Goal: Information Seeking & Learning: Learn about a topic

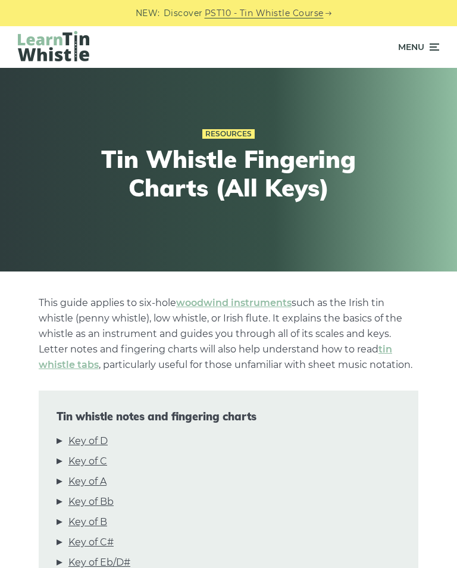
click at [95, 443] on link "Key of D" at bounding box center [87, 440] width 39 height 15
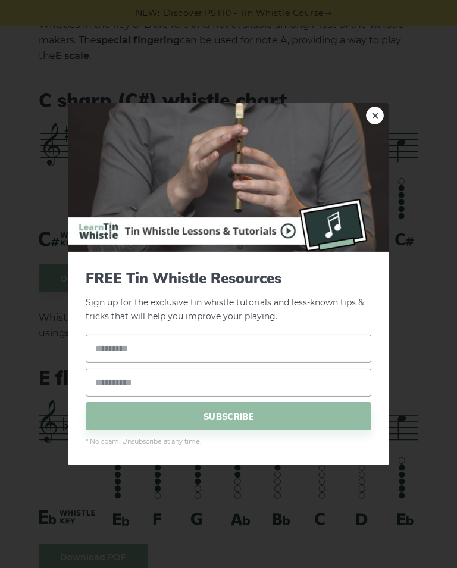
scroll to position [3743, 0]
click at [377, 123] on link "×" at bounding box center [375, 115] width 18 height 18
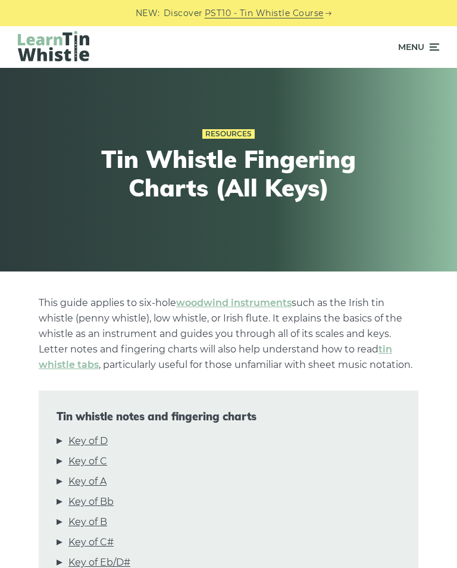
scroll to position [0, 0]
click at [437, 43] on icon at bounding box center [433, 47] width 12 height 14
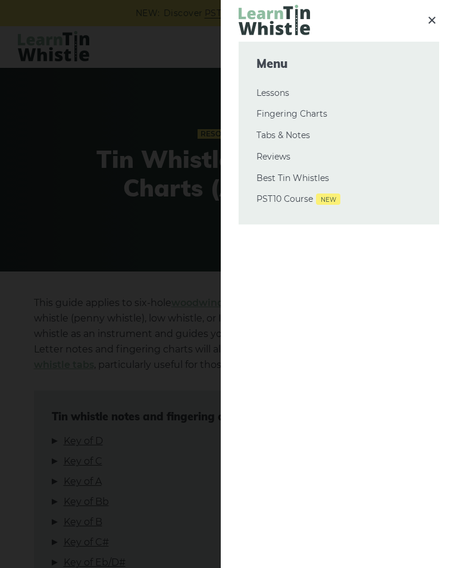
click at [295, 135] on link "Tabs & Notes" at bounding box center [338, 135] width 165 height 14
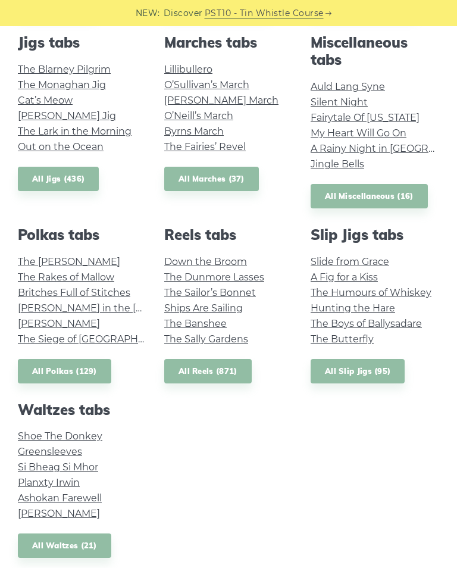
scroll to position [591, 0]
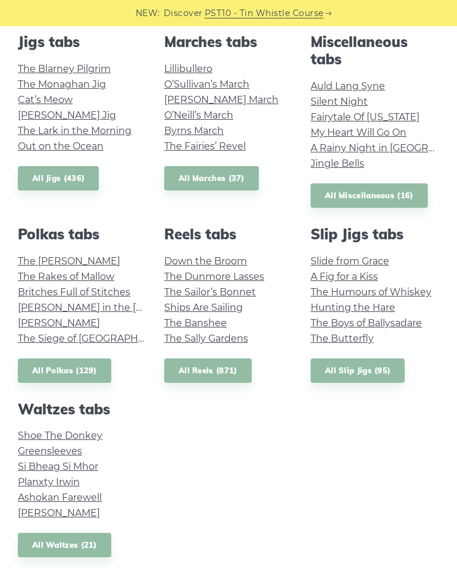
click at [217, 368] on link "All Reels (871)" at bounding box center [207, 370] width 87 height 24
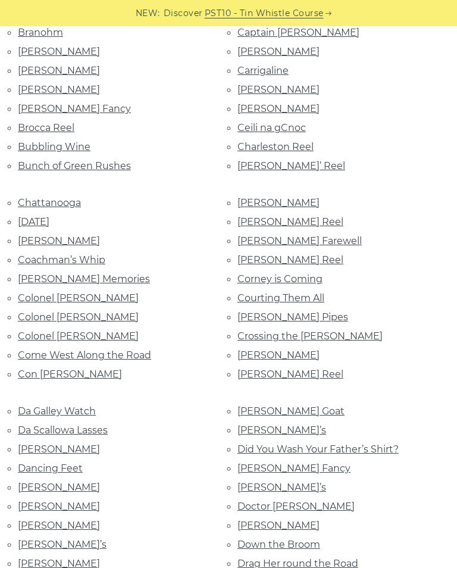
scroll to position [731, 0]
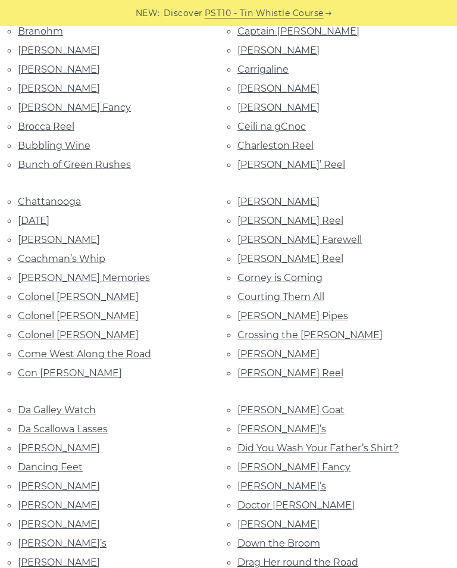
click at [286, 253] on link "[PERSON_NAME] Reel" at bounding box center [290, 258] width 106 height 11
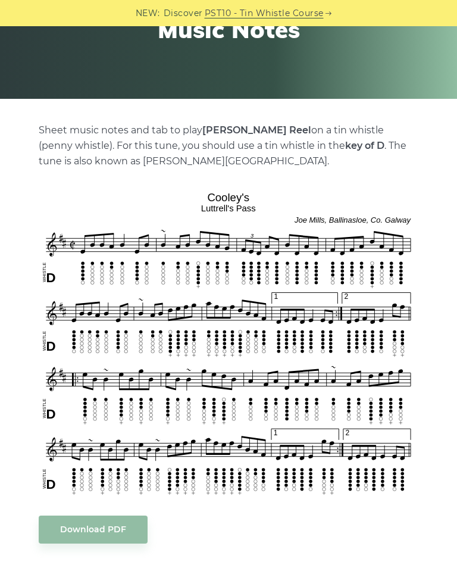
scroll to position [174, 0]
